Goal: Task Accomplishment & Management: Manage account settings

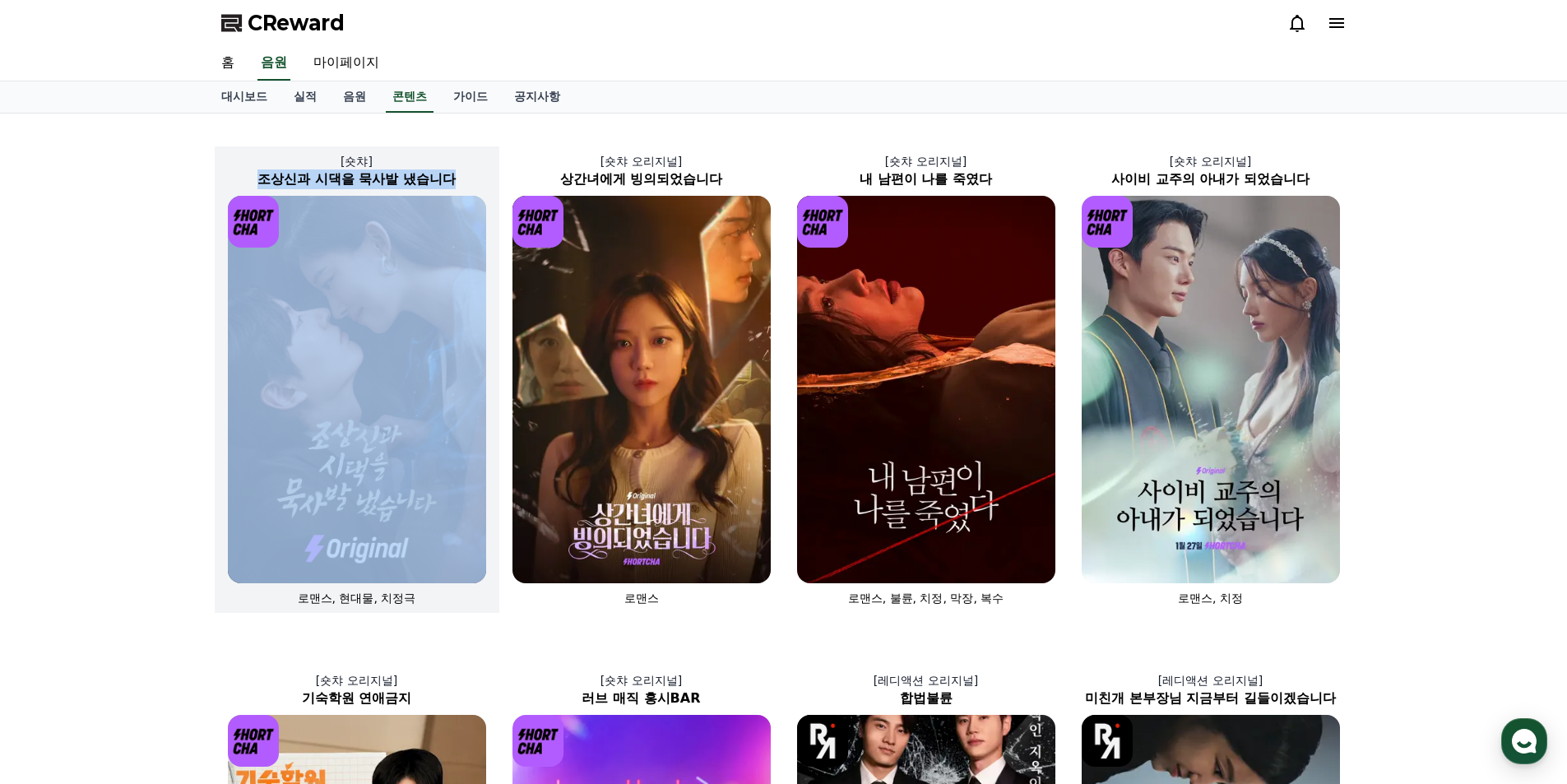
click at [409, 275] on img at bounding box center [357, 389] width 259 height 387
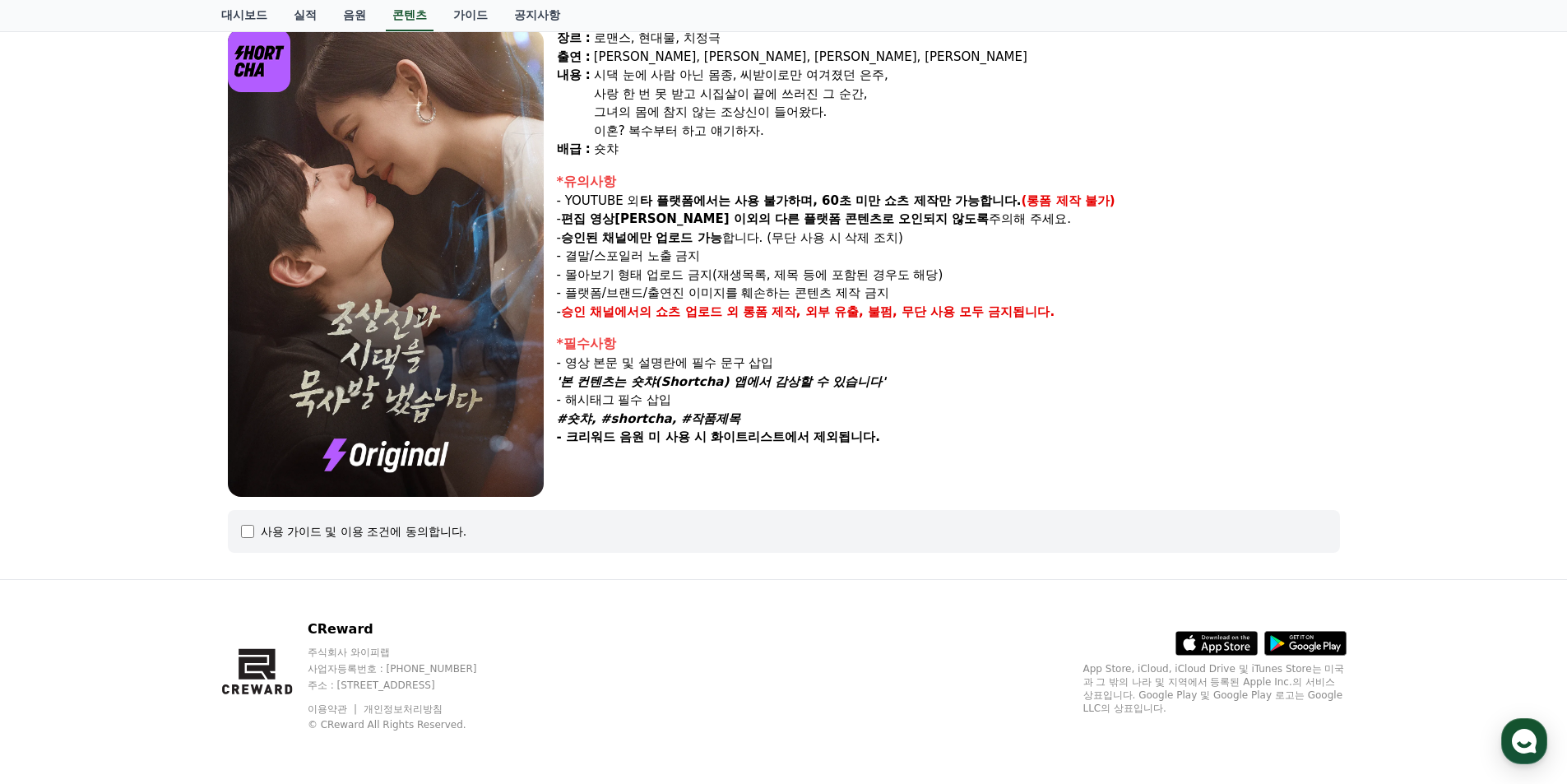
select select
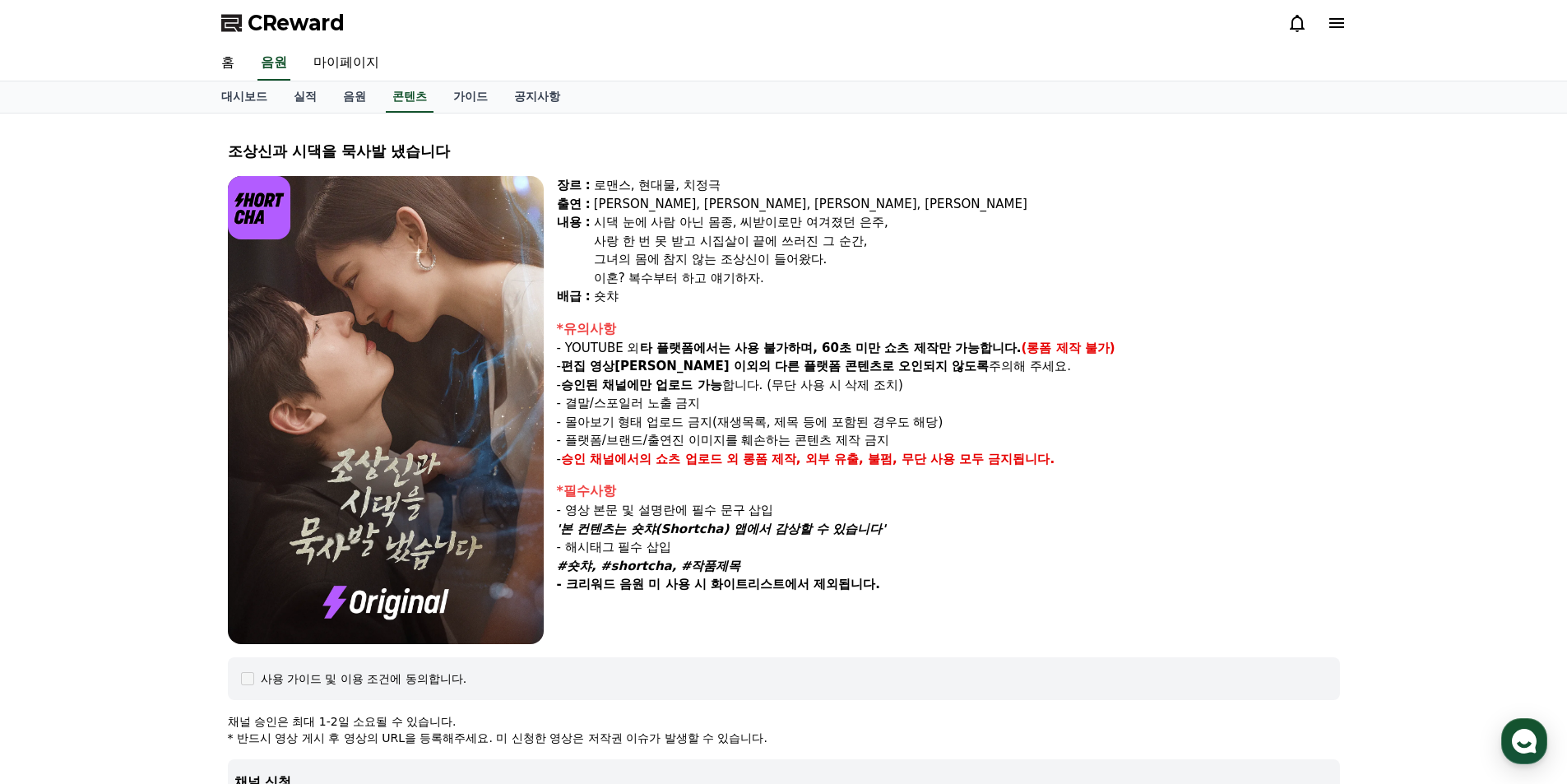
drag, startPoint x: 528, startPoint y: 5, endPoint x: 490, endPoint y: 11, distance: 38.5
click at [490, 11] on div "CReward" at bounding box center [784, 23] width 1152 height 46
click at [481, 91] on link "가이드" at bounding box center [470, 97] width 61 height 31
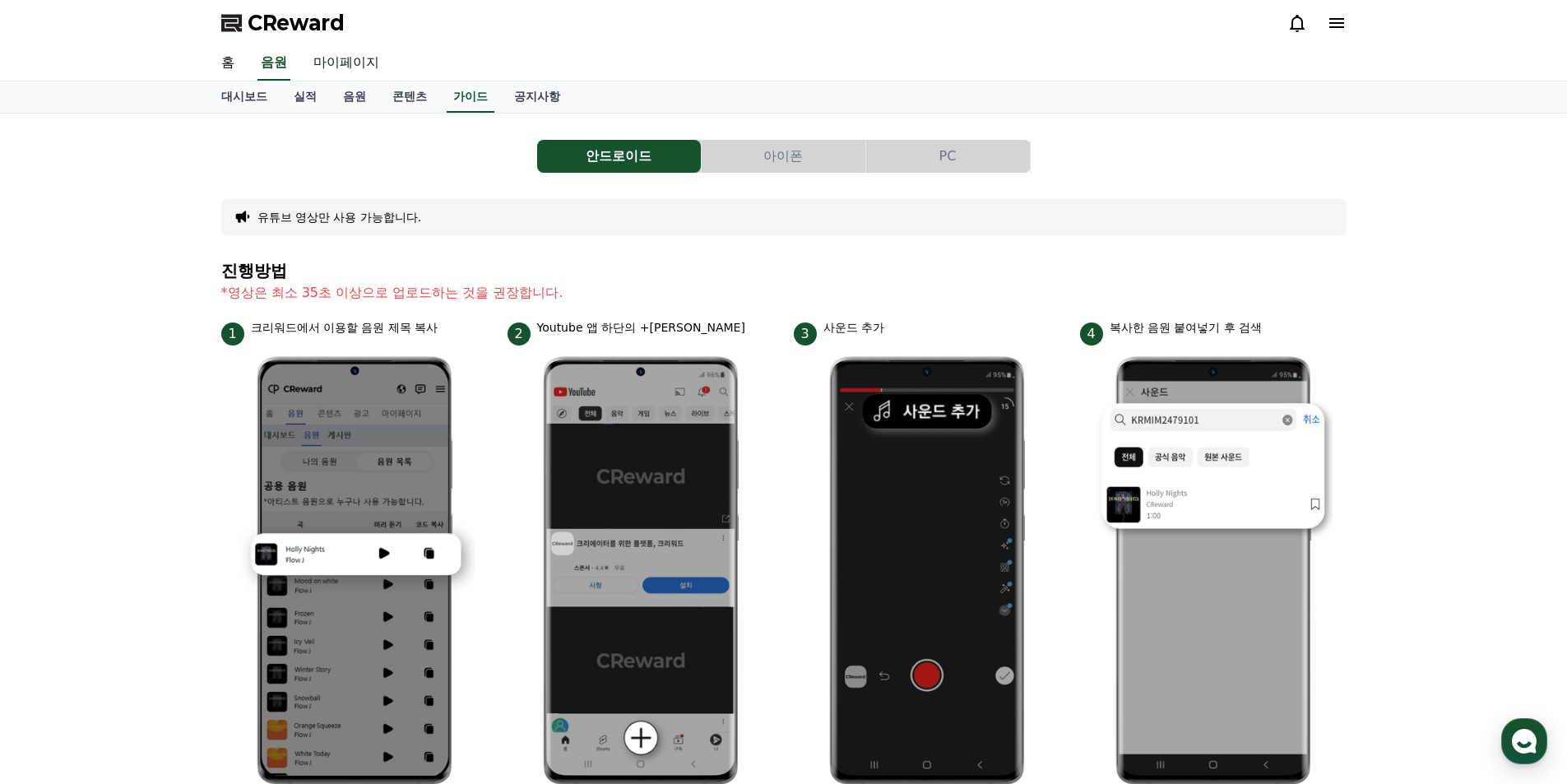
click at [346, 60] on link "마이페이지" at bounding box center [346, 63] width 92 height 35
select select "**********"
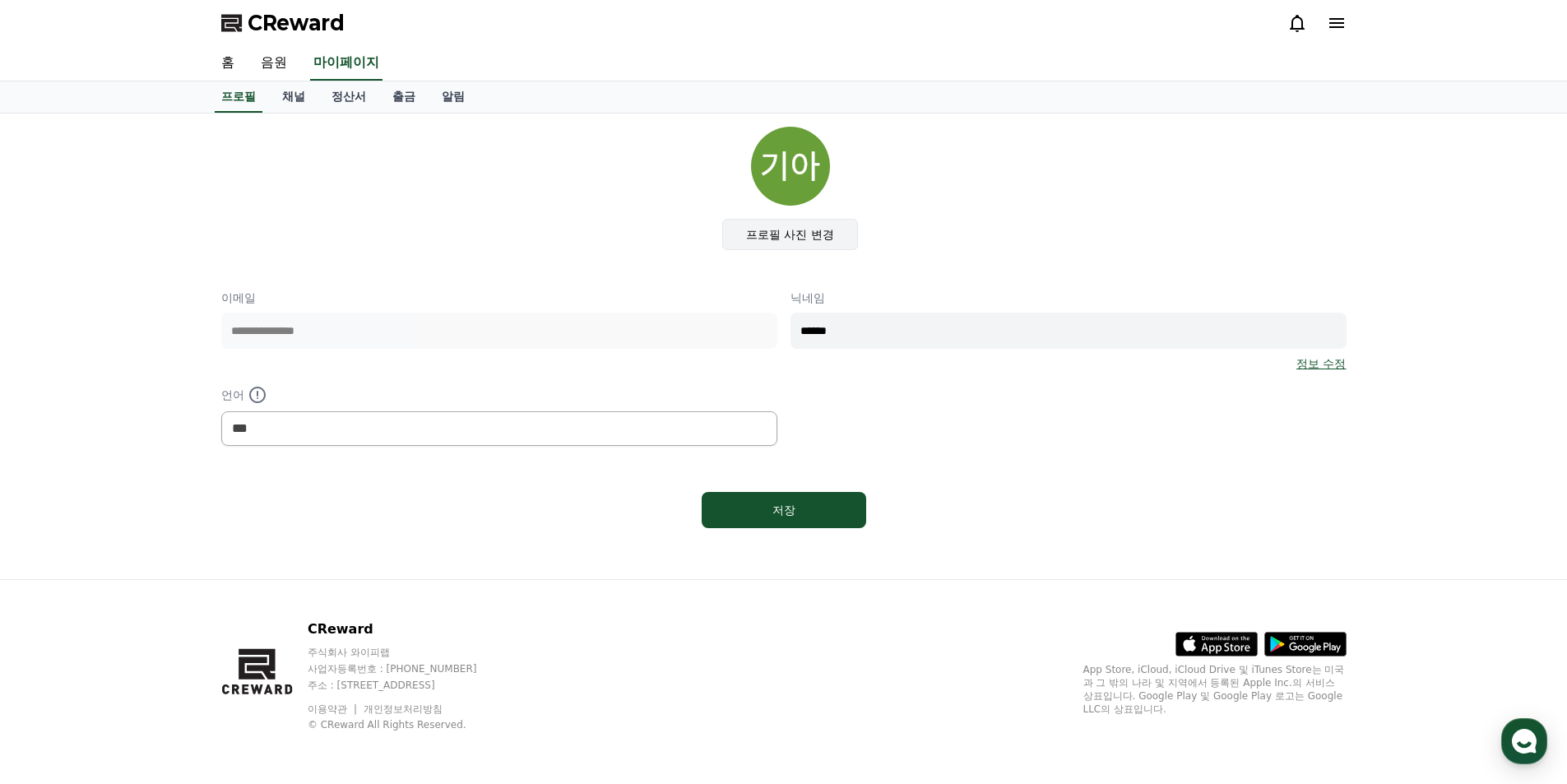
click at [794, 238] on label "프로필 사진 변경" at bounding box center [790, 234] width 135 height 31
click at [0, 0] on input "프로필 사진 변경" at bounding box center [0, 0] width 0 height 0
click at [847, 505] on button "저장" at bounding box center [784, 510] width 165 height 37
select select "**********"
click at [342, 94] on link "정산서" at bounding box center [348, 97] width 61 height 31
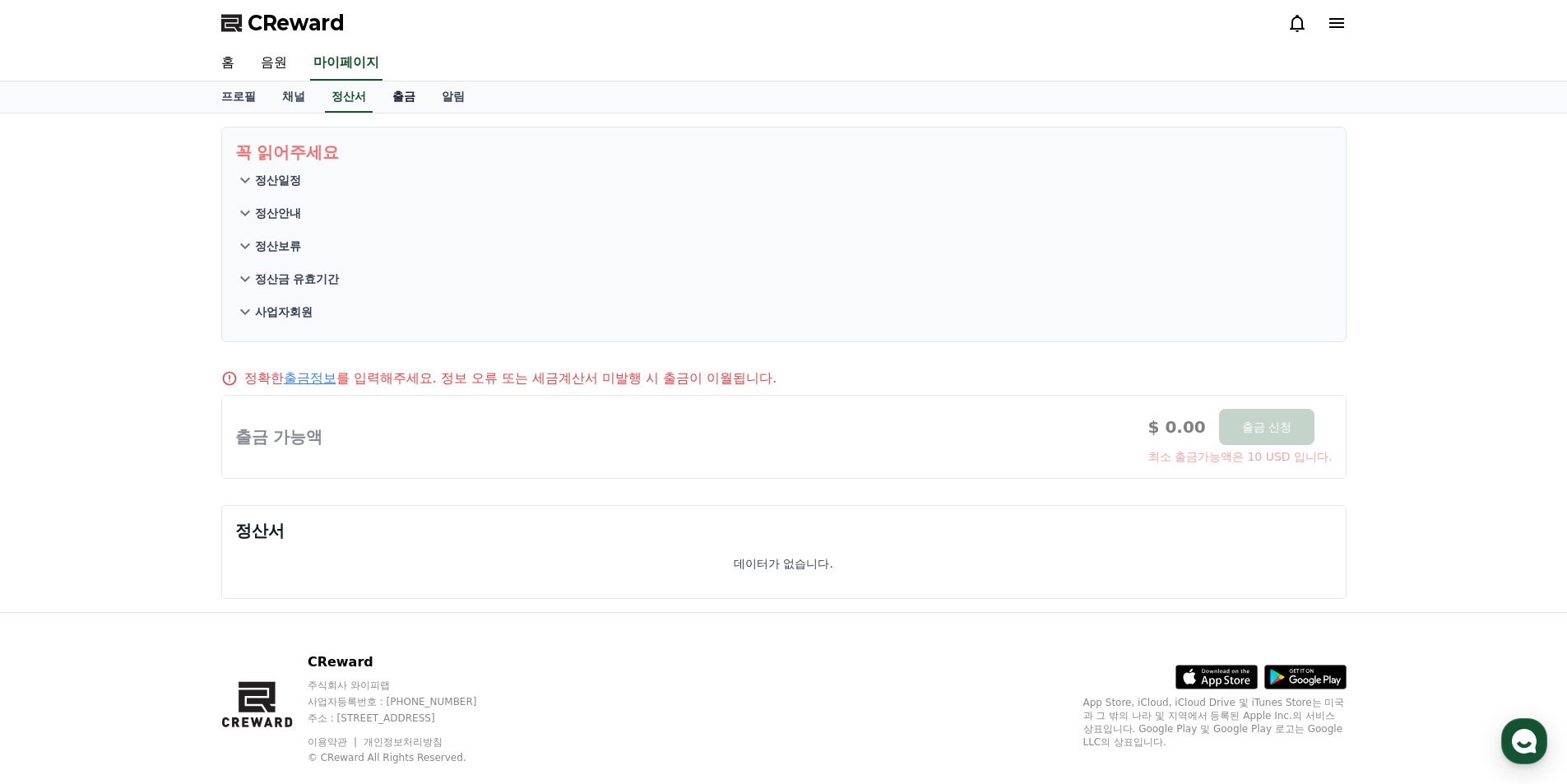
click at [403, 103] on link "출금" at bounding box center [404, 97] width 49 height 31
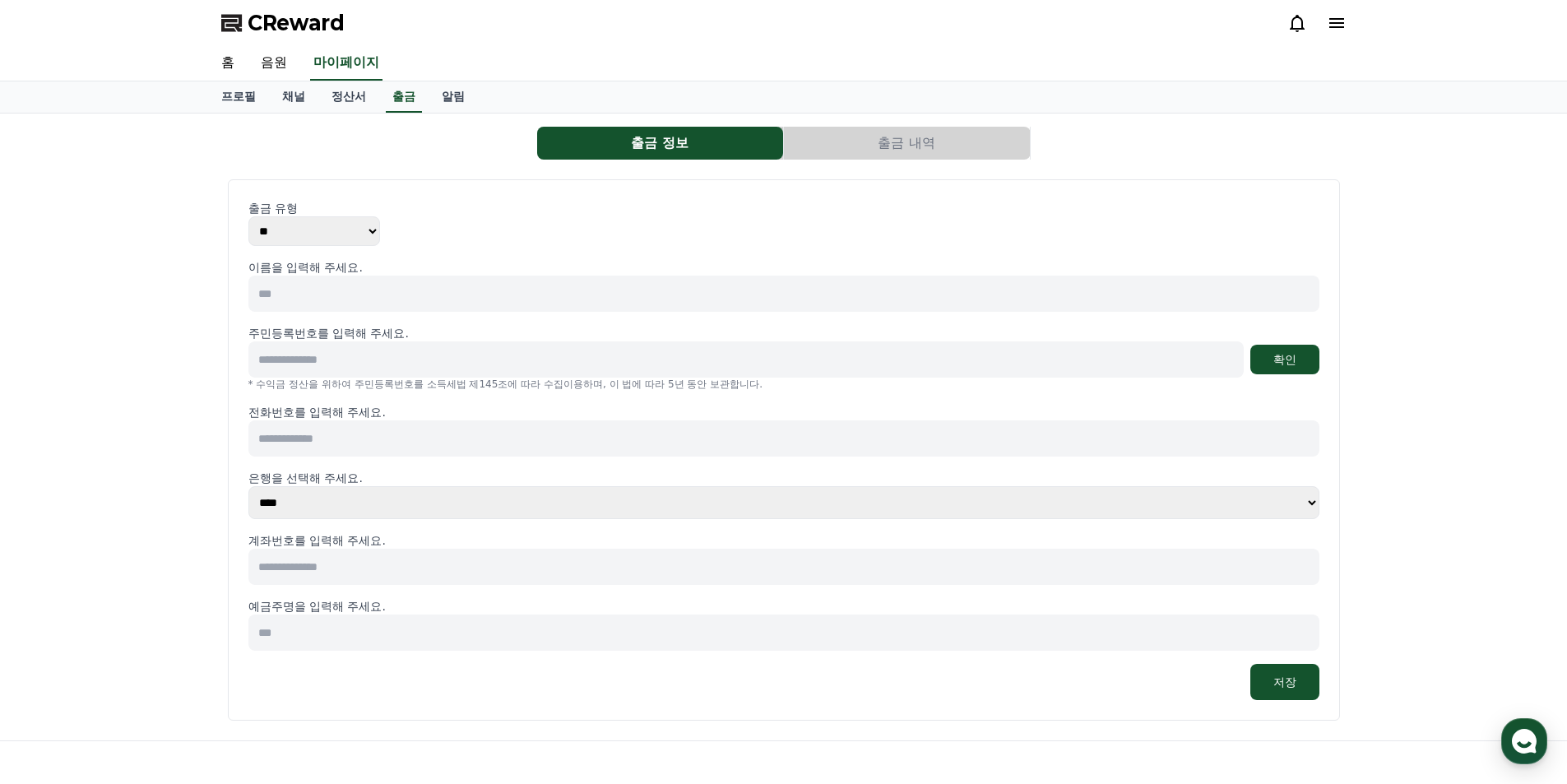
click at [288, 497] on select "**** **** **** **** **** **** **** ** ** ** ** **** *** **** **** *****" at bounding box center [784, 503] width 1071 height 33
click at [156, 390] on div "출금 정보 출금 내역 출금 유형 ** *** 이름을 입력해 주세요. 주민등록번호를 입력해 주세요. 확인 * 수익금 정산을 위하여 주민등록번호를…" at bounding box center [784, 427] width 1567 height 627
click at [446, 98] on link "알림" at bounding box center [453, 97] width 49 height 31
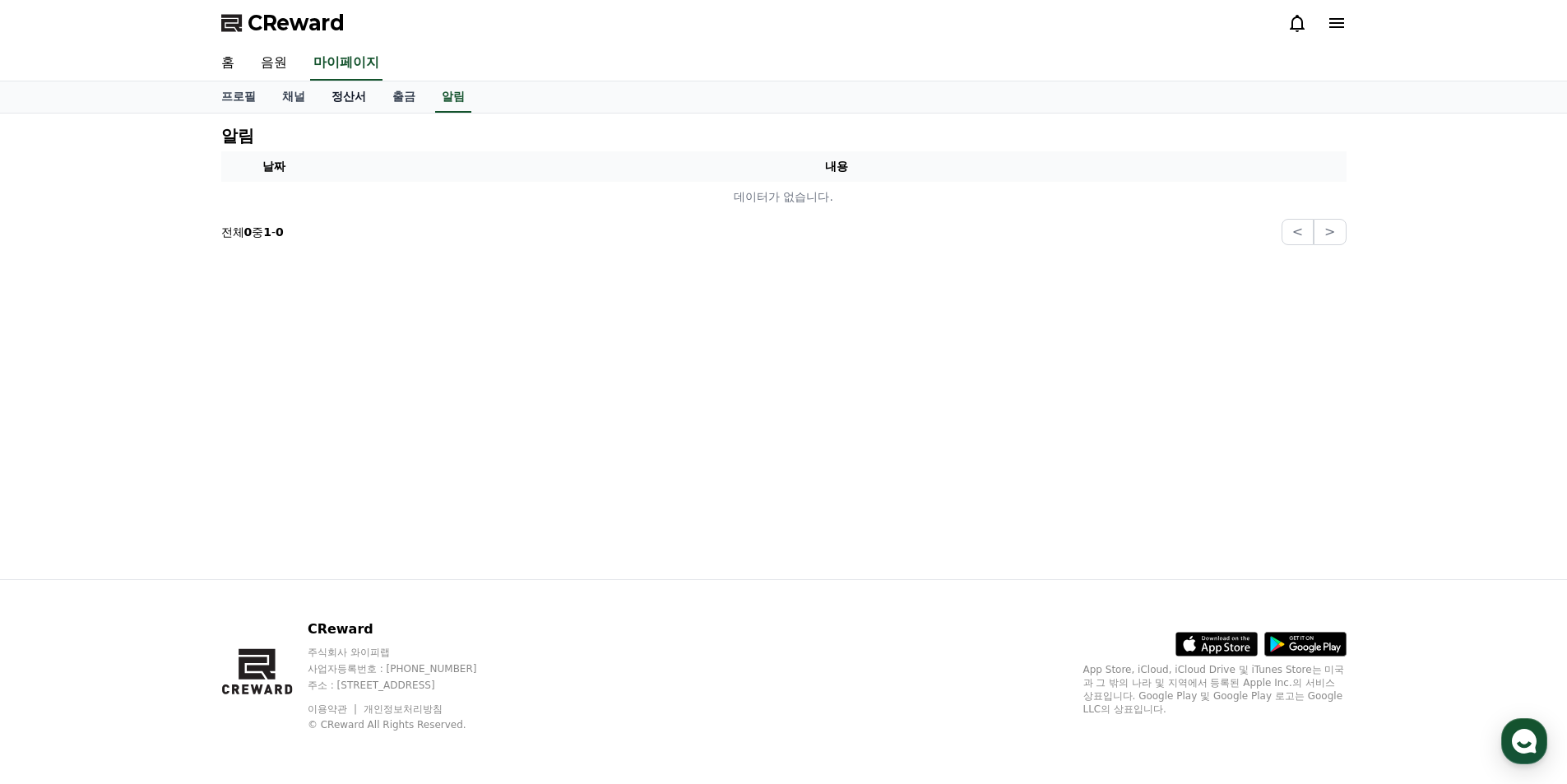
click at [347, 96] on link "정산서" at bounding box center [348, 97] width 61 height 31
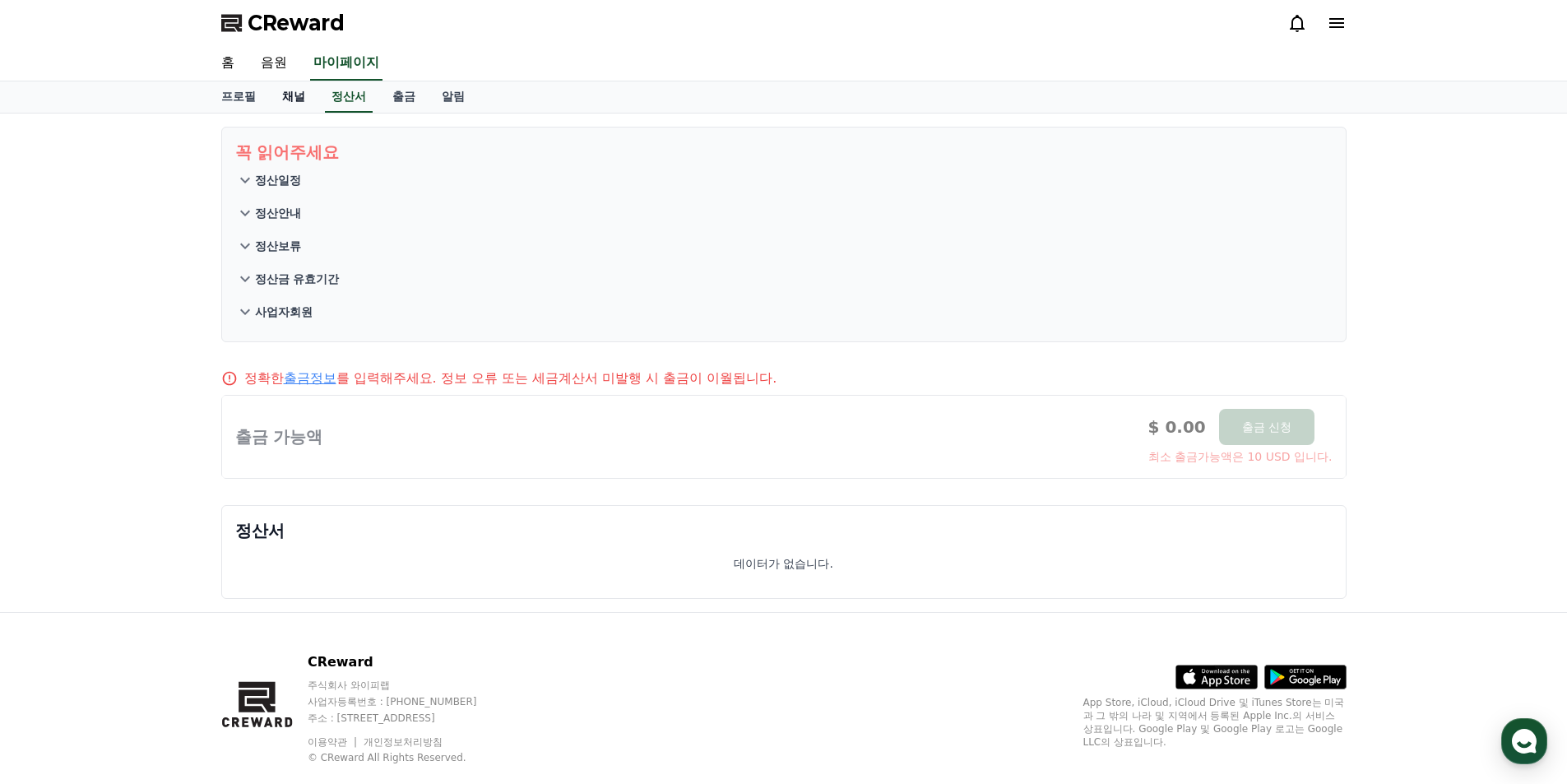
click at [299, 98] on link "채널" at bounding box center [293, 97] width 49 height 31
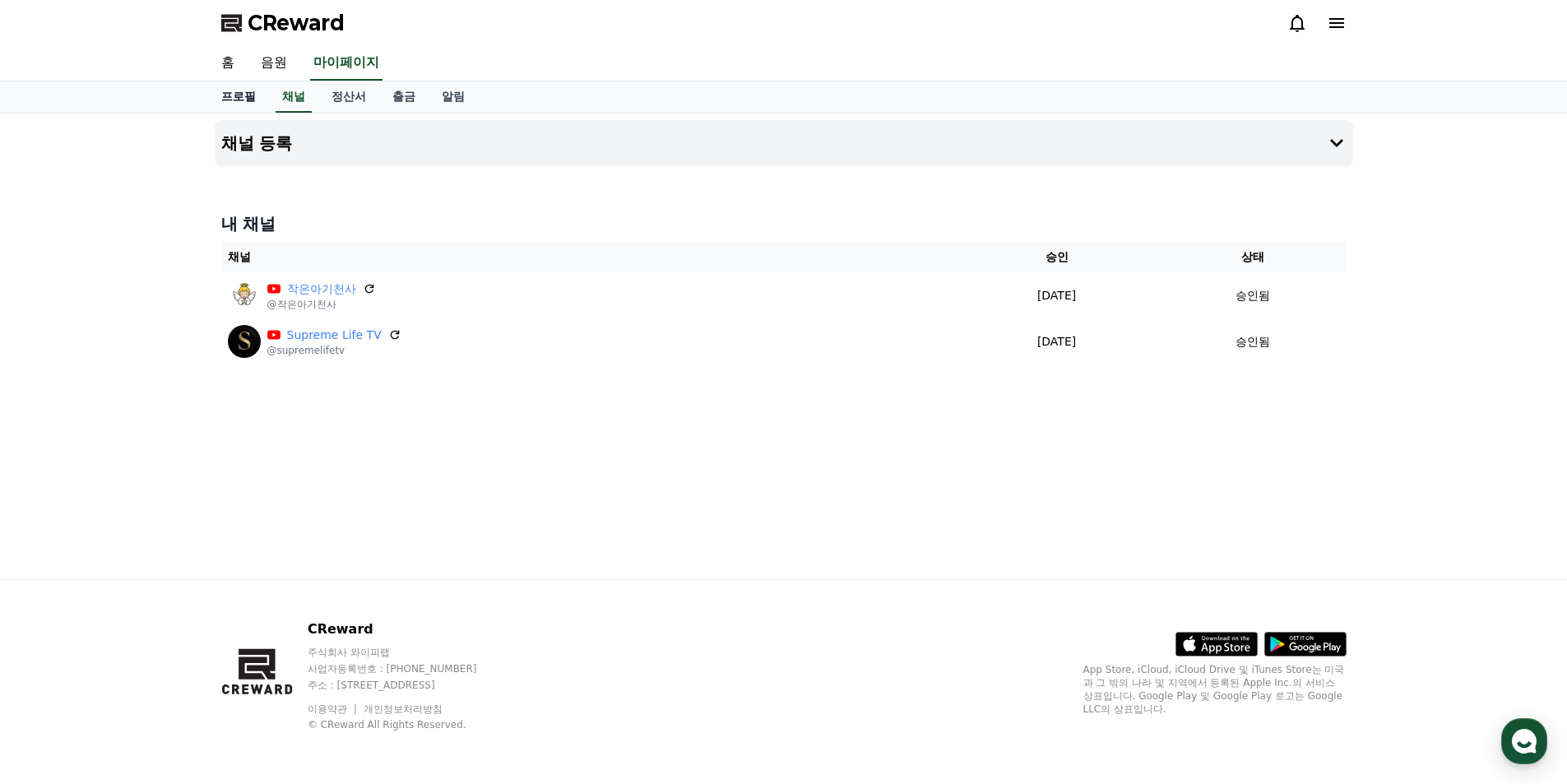
click at [244, 92] on link "프로필" at bounding box center [239, 97] width 61 height 31
select select "**********"
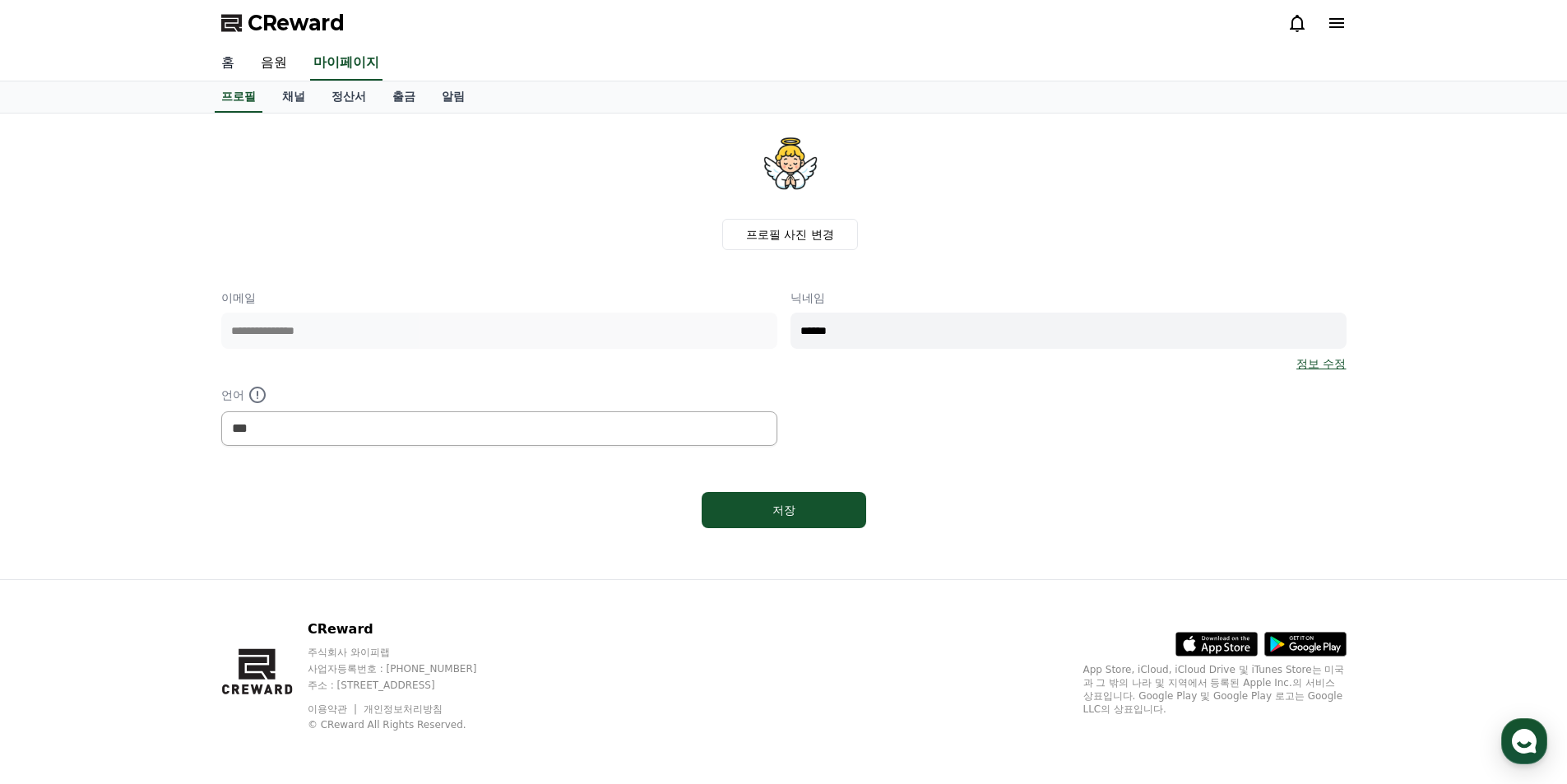
click at [235, 64] on link "홈" at bounding box center [228, 63] width 39 height 35
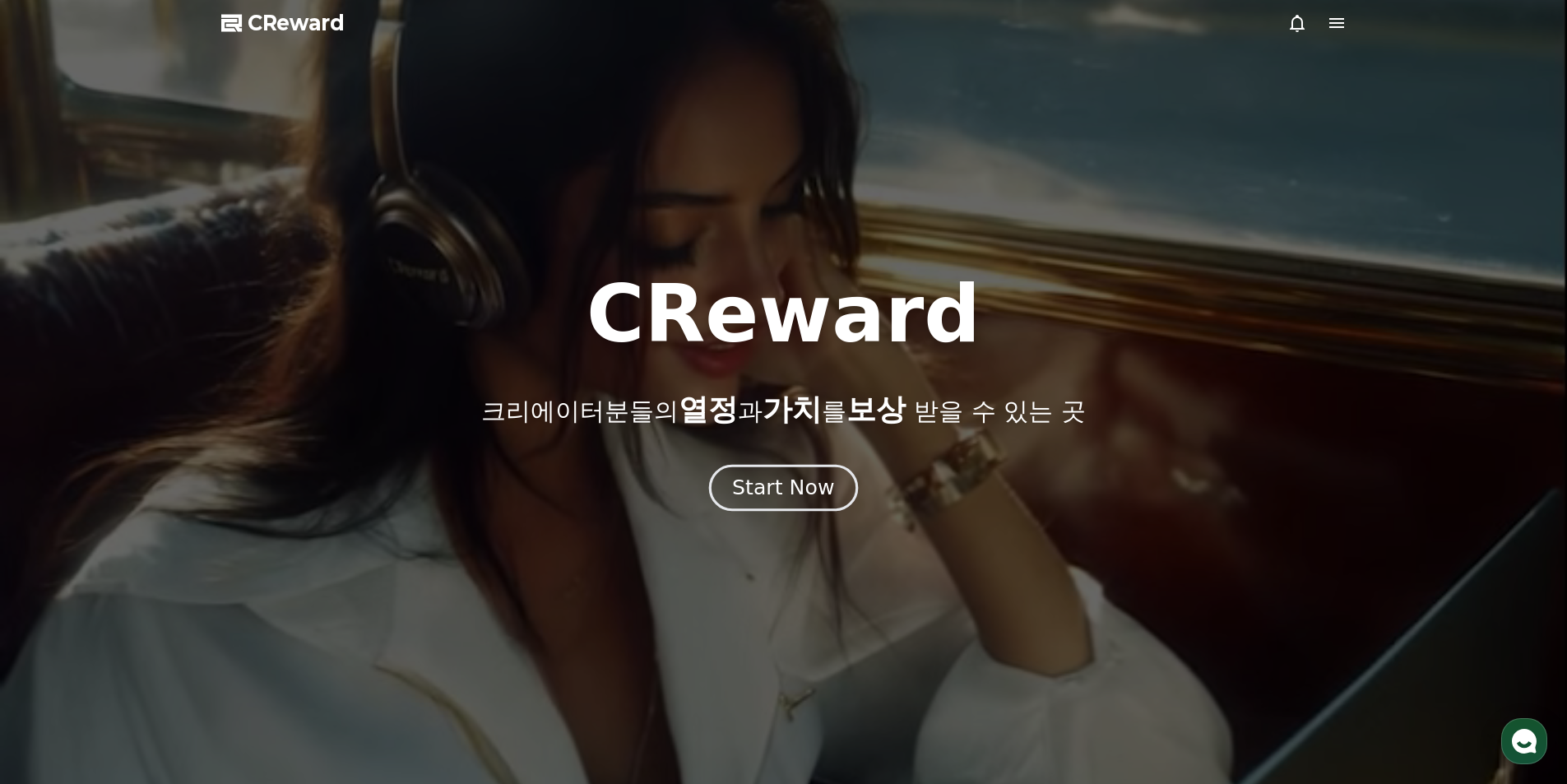
click at [751, 474] on div "Start Now" at bounding box center [784, 487] width 102 height 28
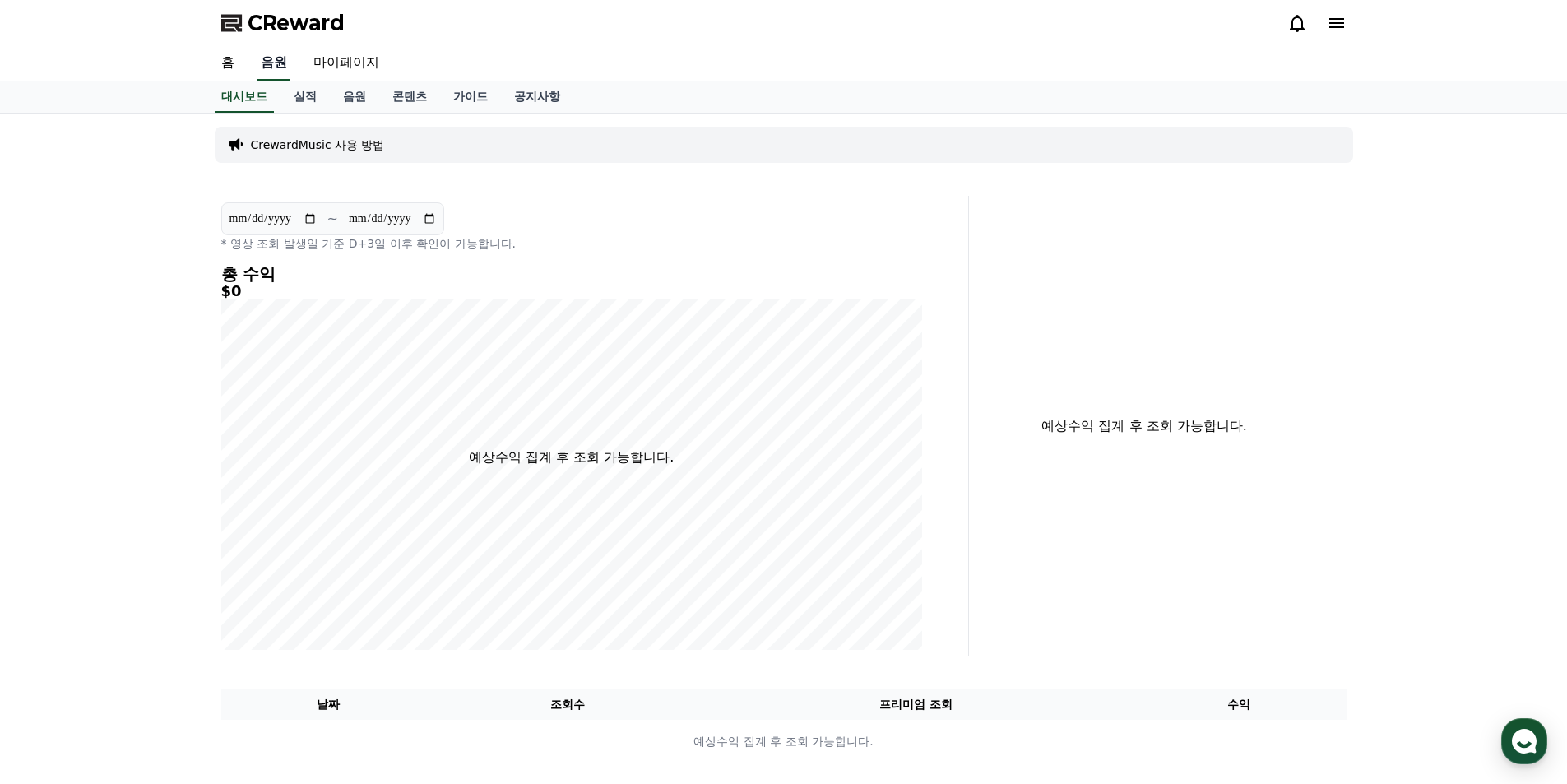
click at [276, 61] on link "음원" at bounding box center [274, 63] width 33 height 35
click at [359, 95] on link "음원" at bounding box center [355, 97] width 49 height 31
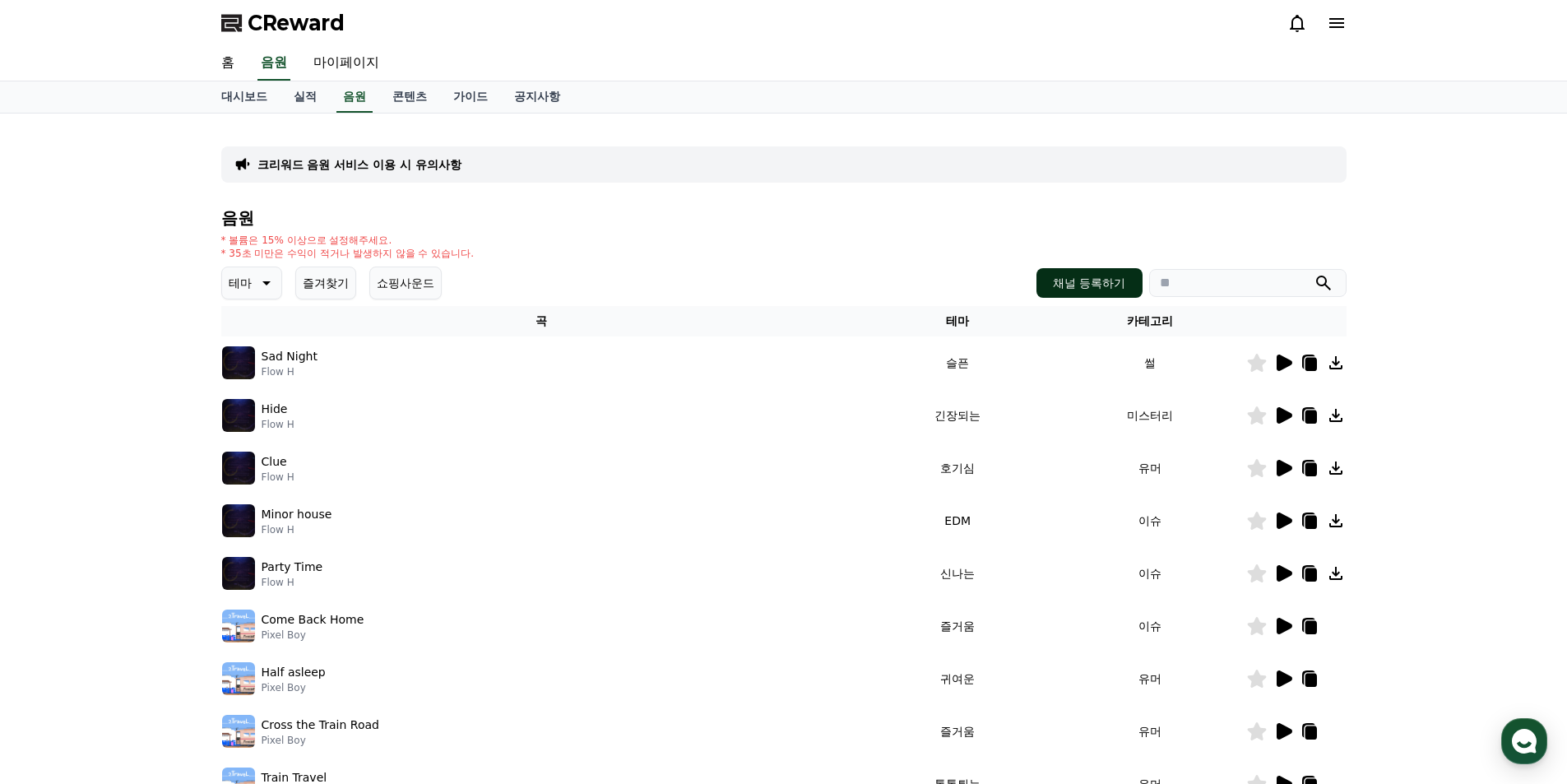
click at [1061, 278] on button "채널 등록하기" at bounding box center [1089, 282] width 105 height 29
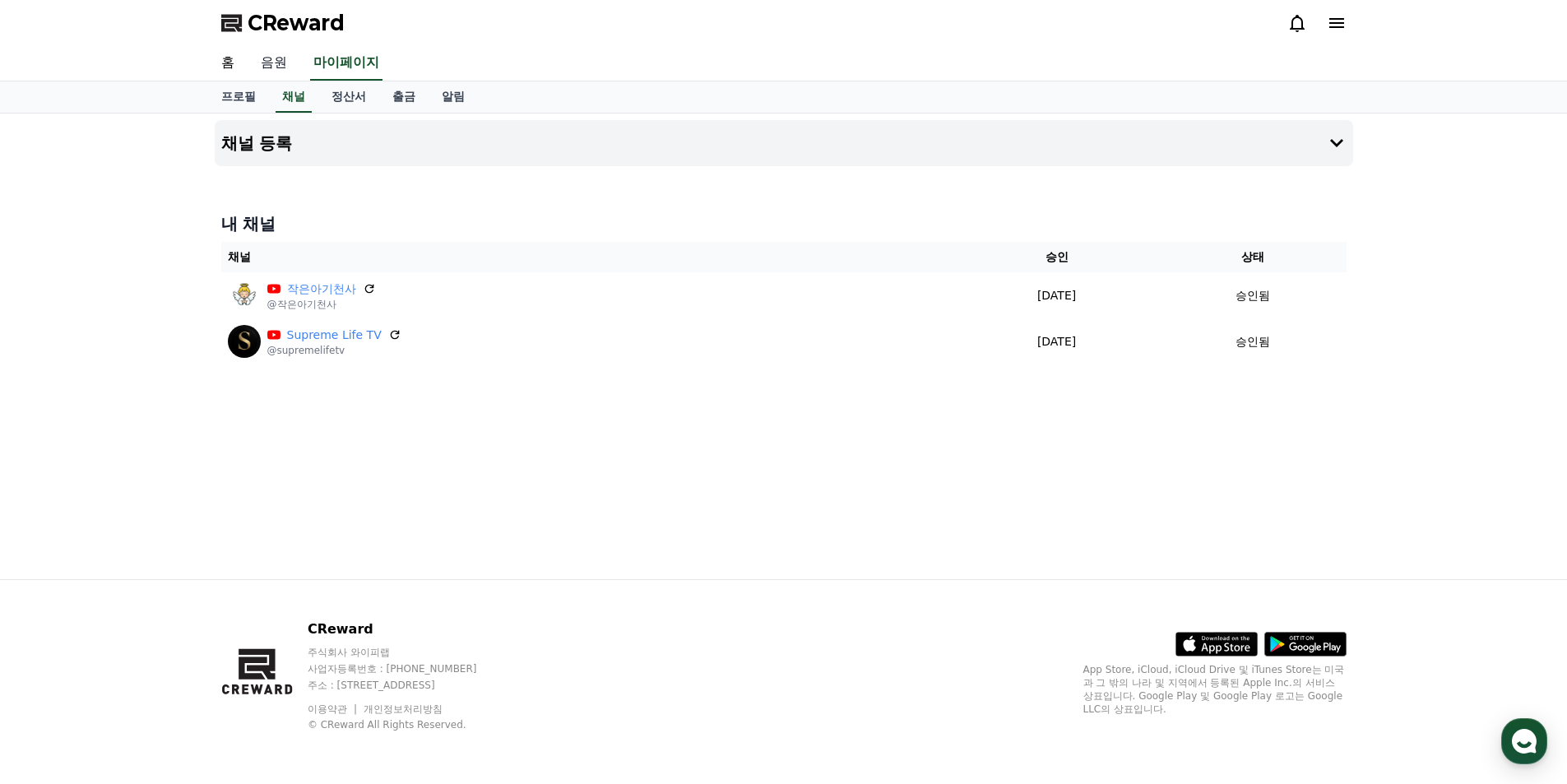
click at [270, 63] on link "음원" at bounding box center [274, 63] width 53 height 35
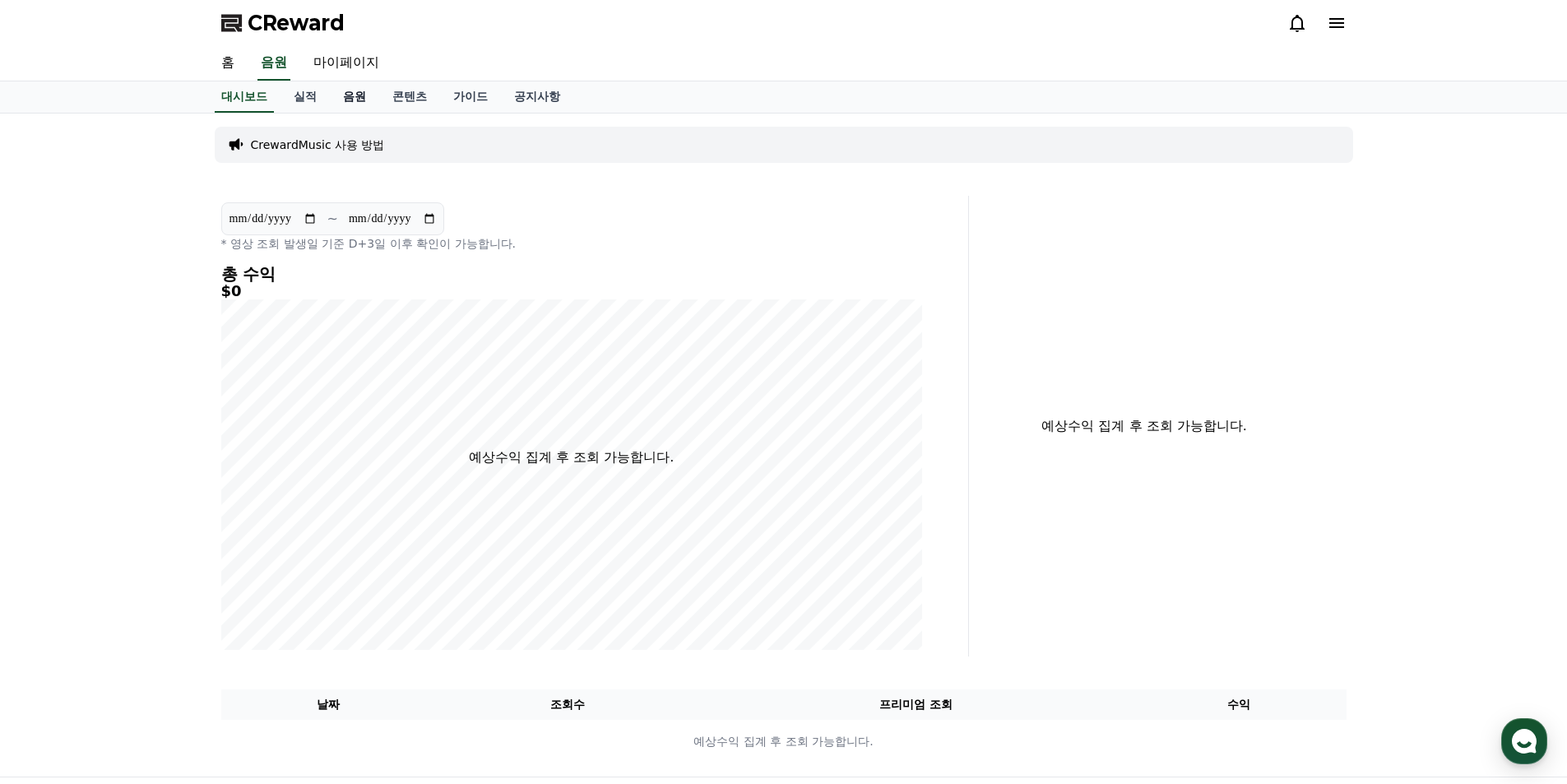
click at [357, 97] on link "음원" at bounding box center [355, 97] width 49 height 31
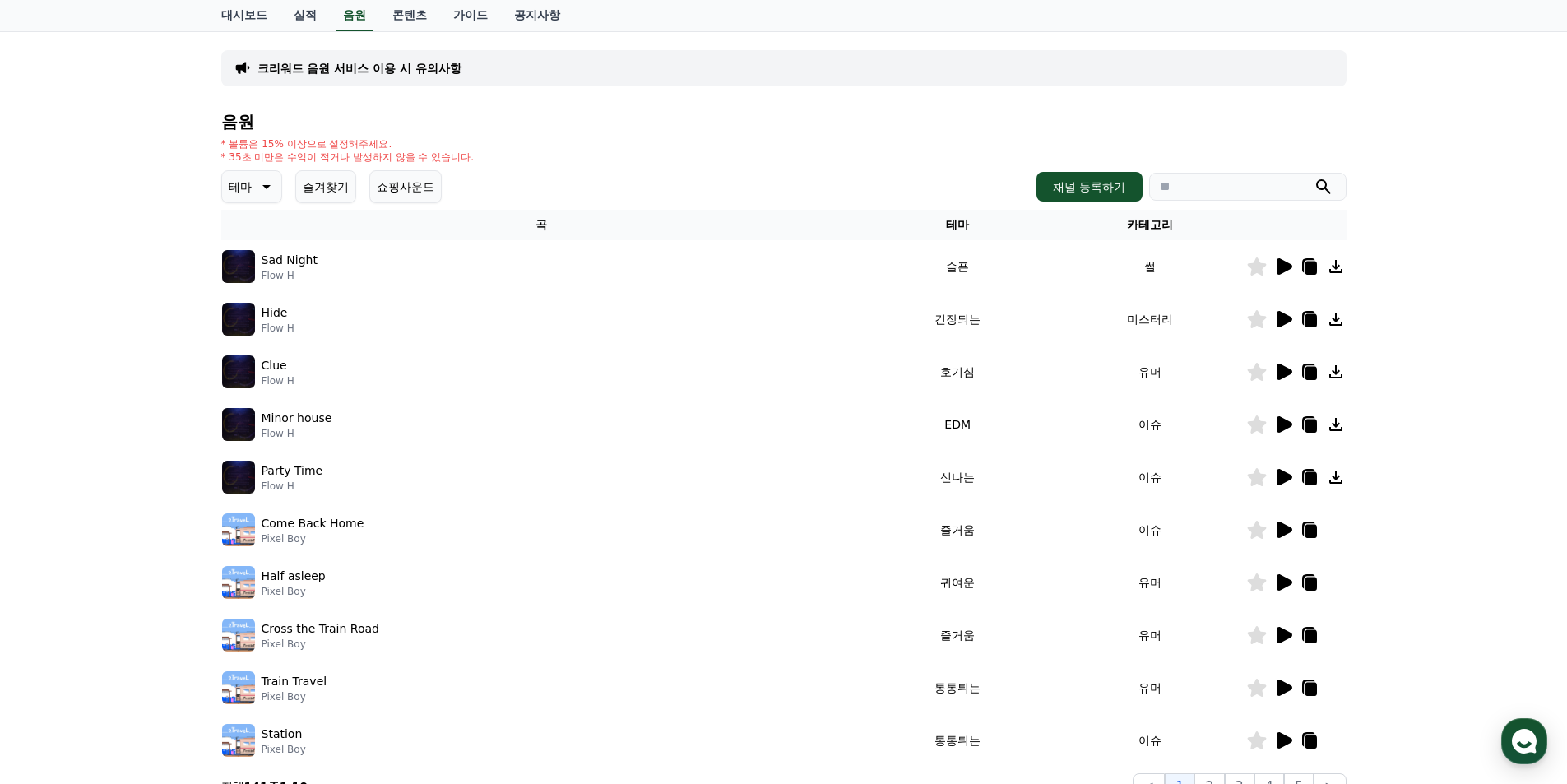
scroll to position [329, 0]
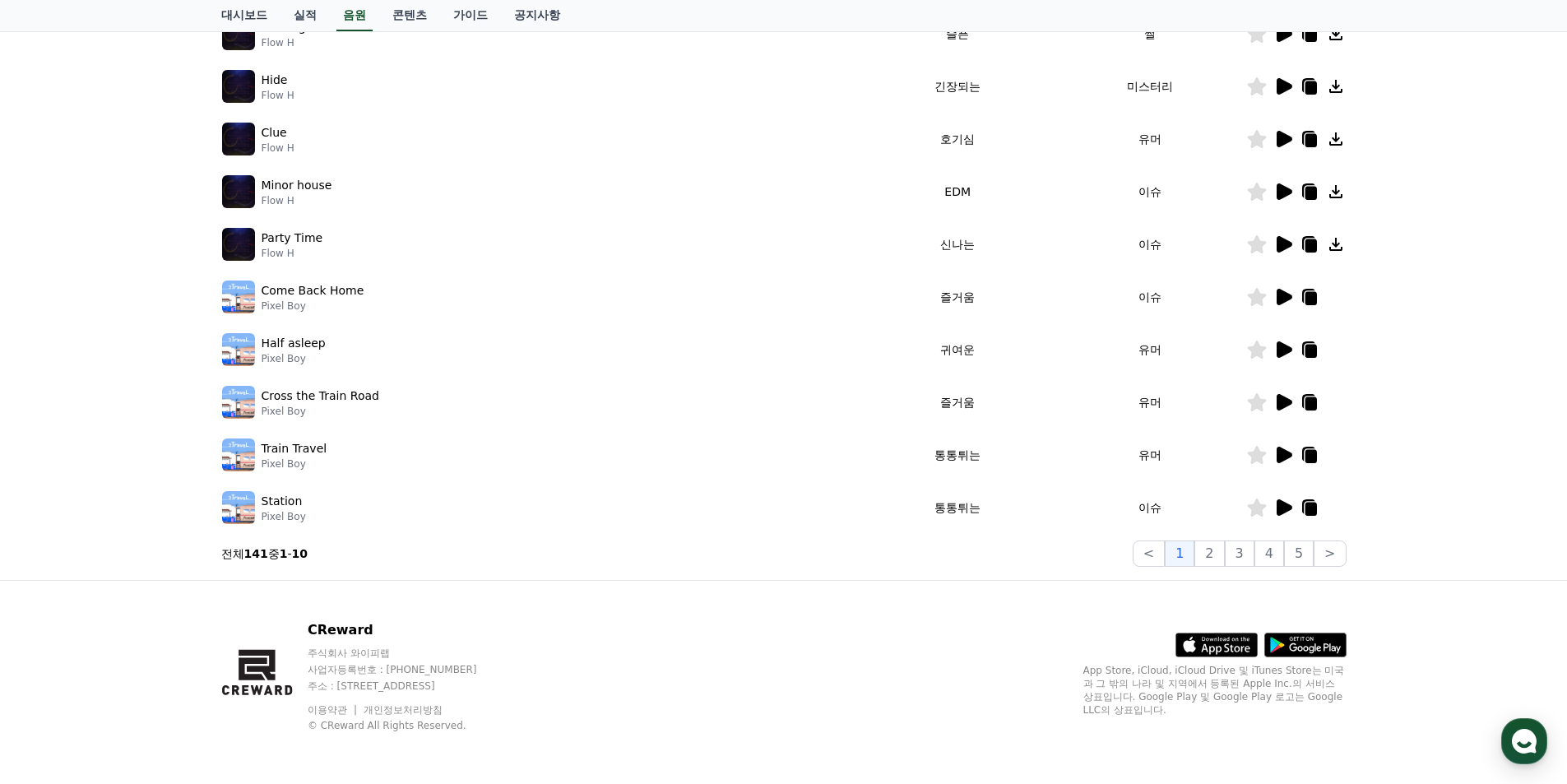
click at [1280, 399] on icon at bounding box center [1285, 402] width 16 height 16
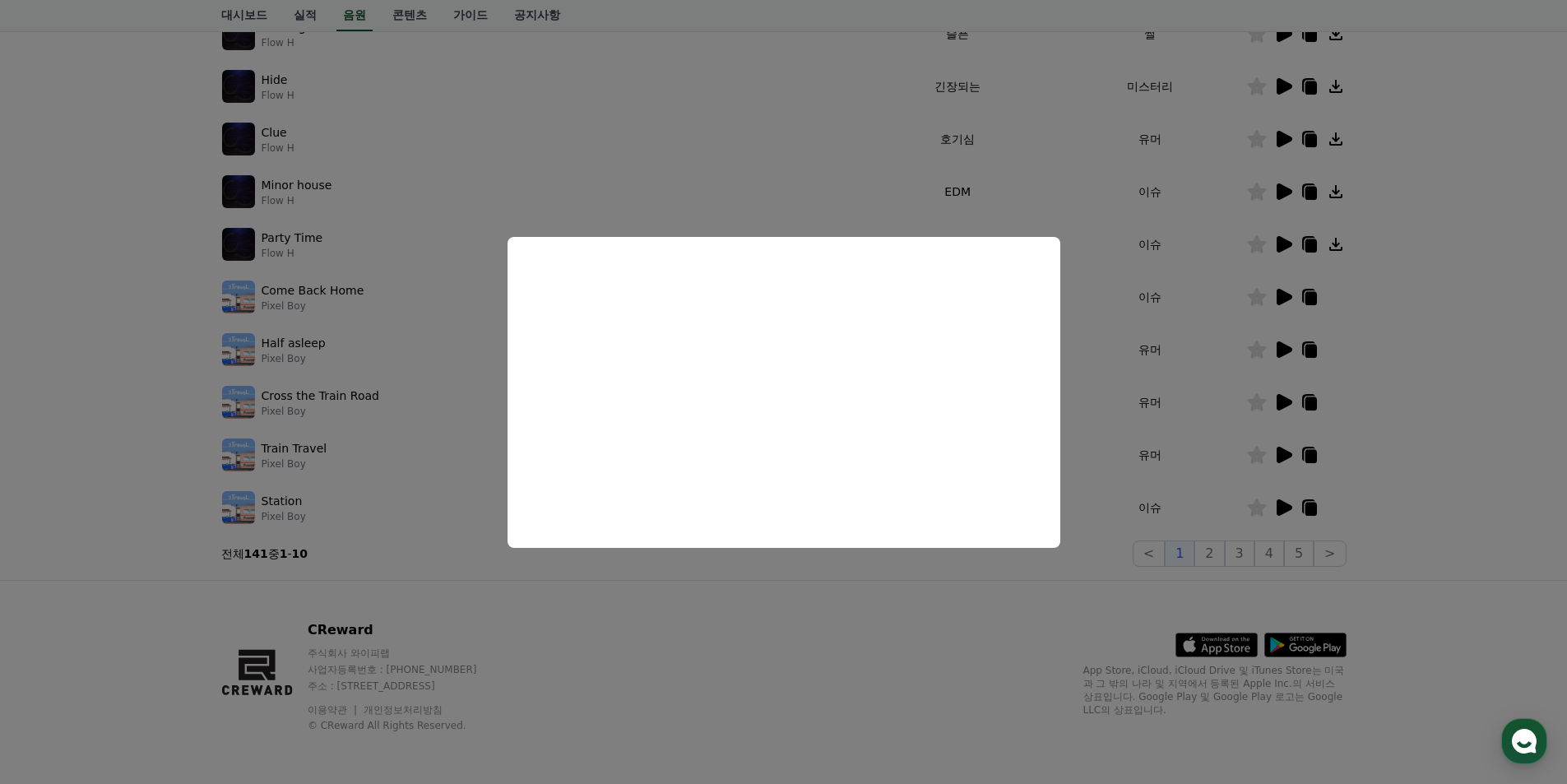
click at [879, 690] on button "close modal" at bounding box center [784, 392] width 1567 height 784
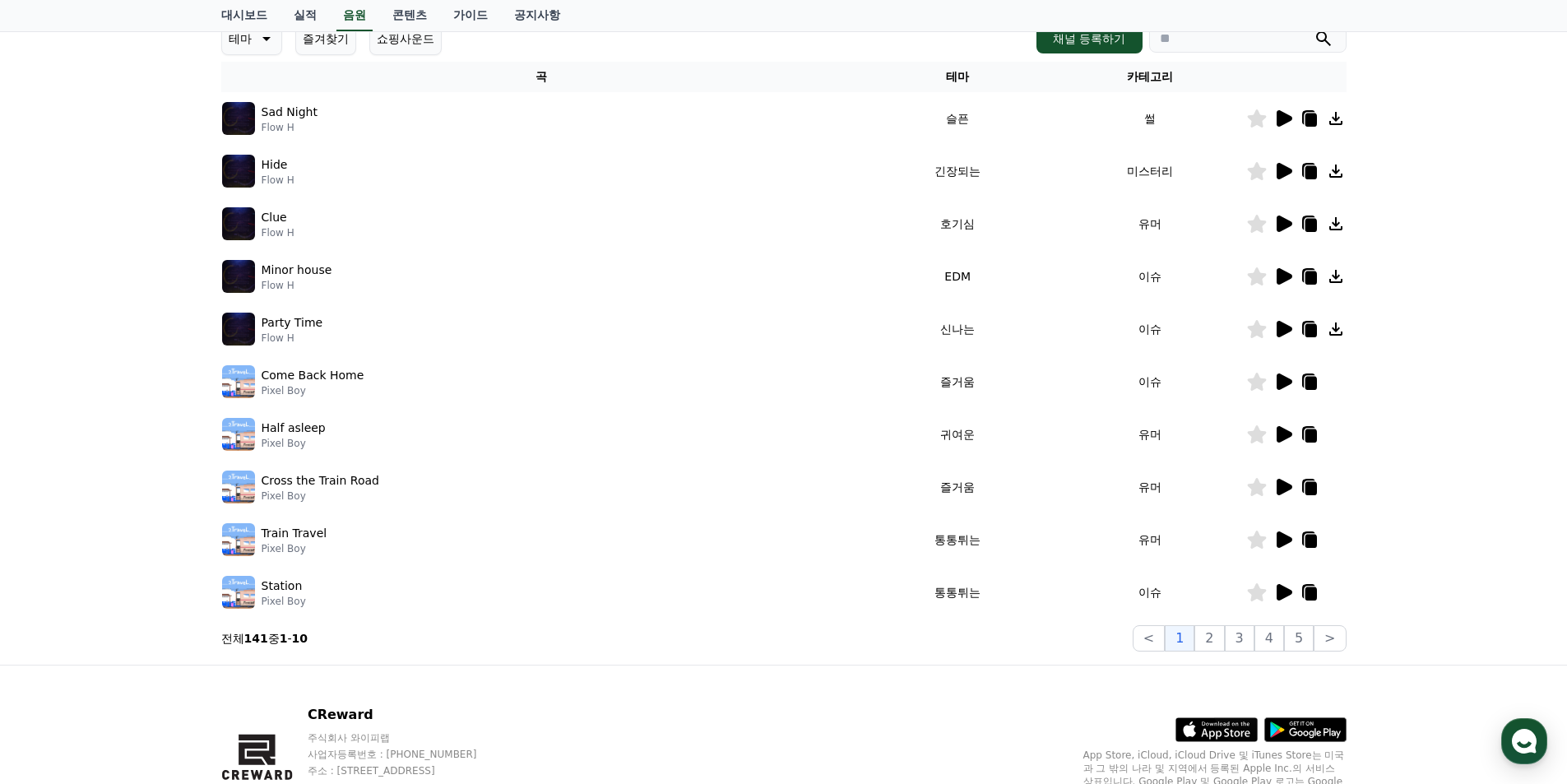
scroll to position [82, 0]
